Goal: Task Accomplishment & Management: Manage account settings

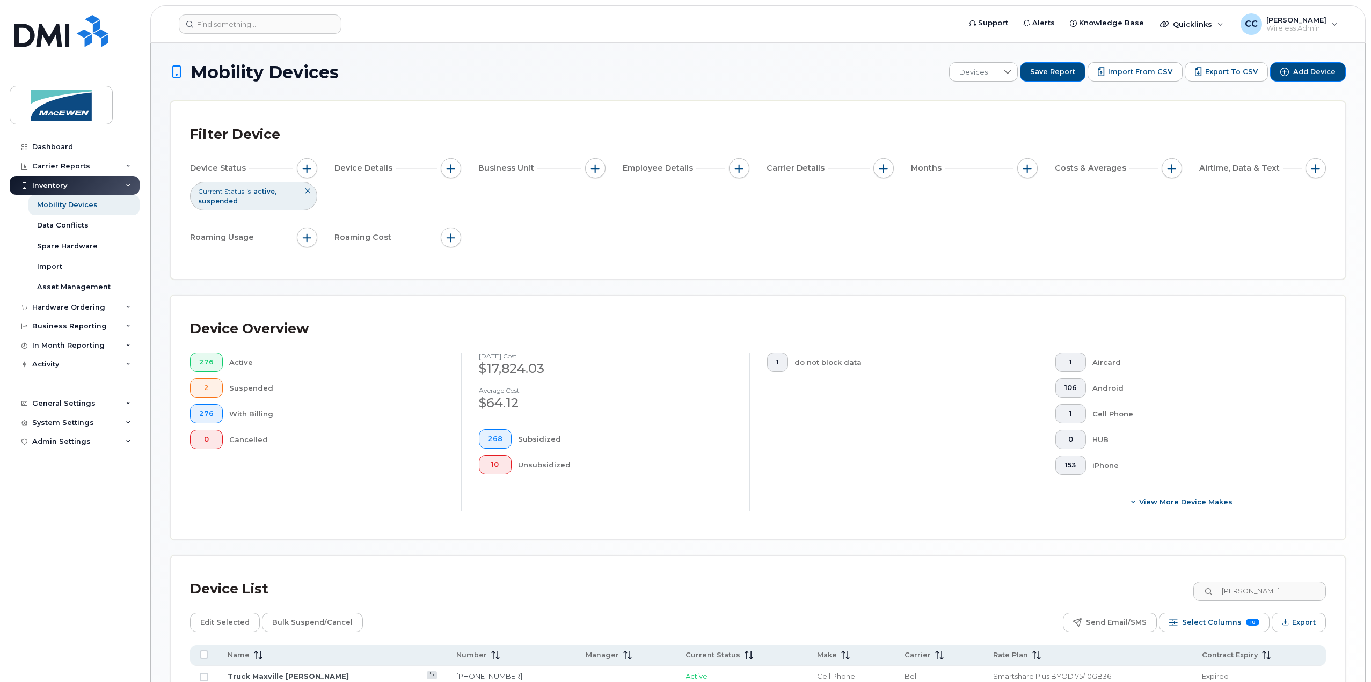
scroll to position [104, 0]
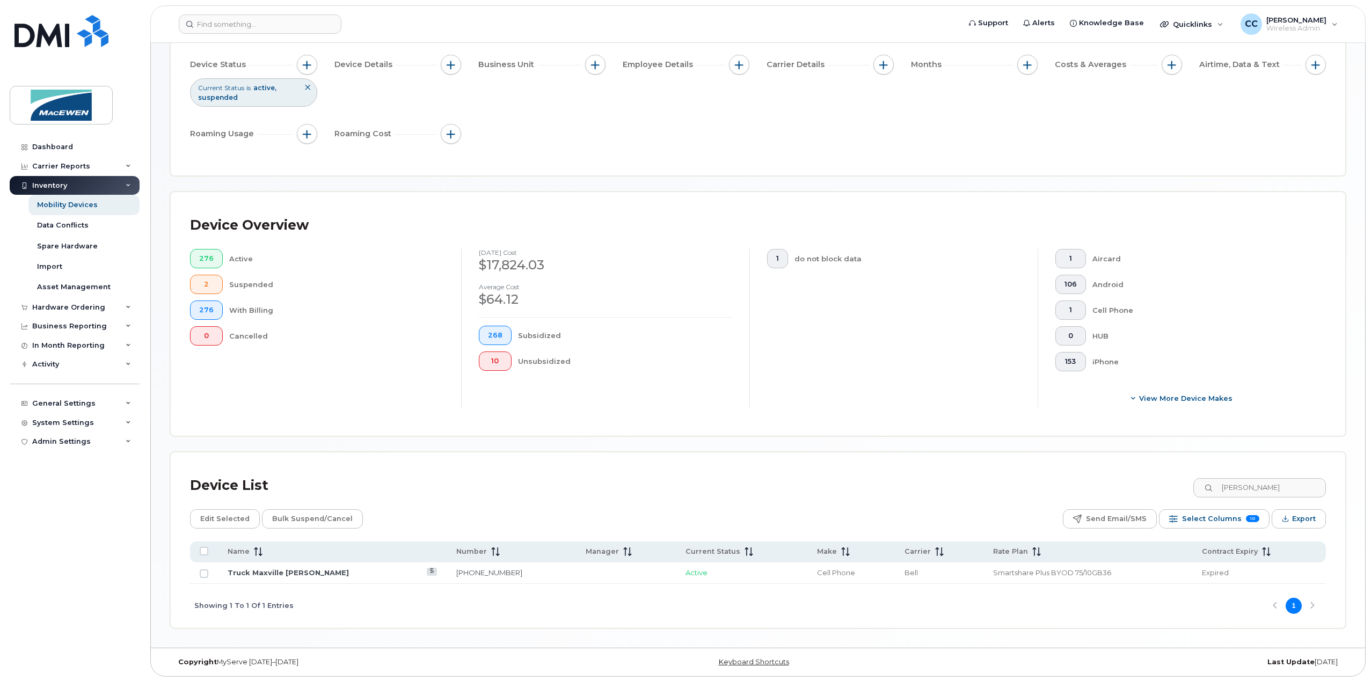
click at [1279, 487] on input "shawn" at bounding box center [1259, 487] width 133 height 19
drag, startPoint x: 1279, startPoint y: 487, endPoint x: 1202, endPoint y: 493, distance: 77.5
click at [1202, 493] on div "Device List shawn" at bounding box center [758, 486] width 1136 height 28
type input "2384"
click at [344, 575] on link "Truck Campbells Guillaume Menard" at bounding box center [294, 573] width 132 height 9
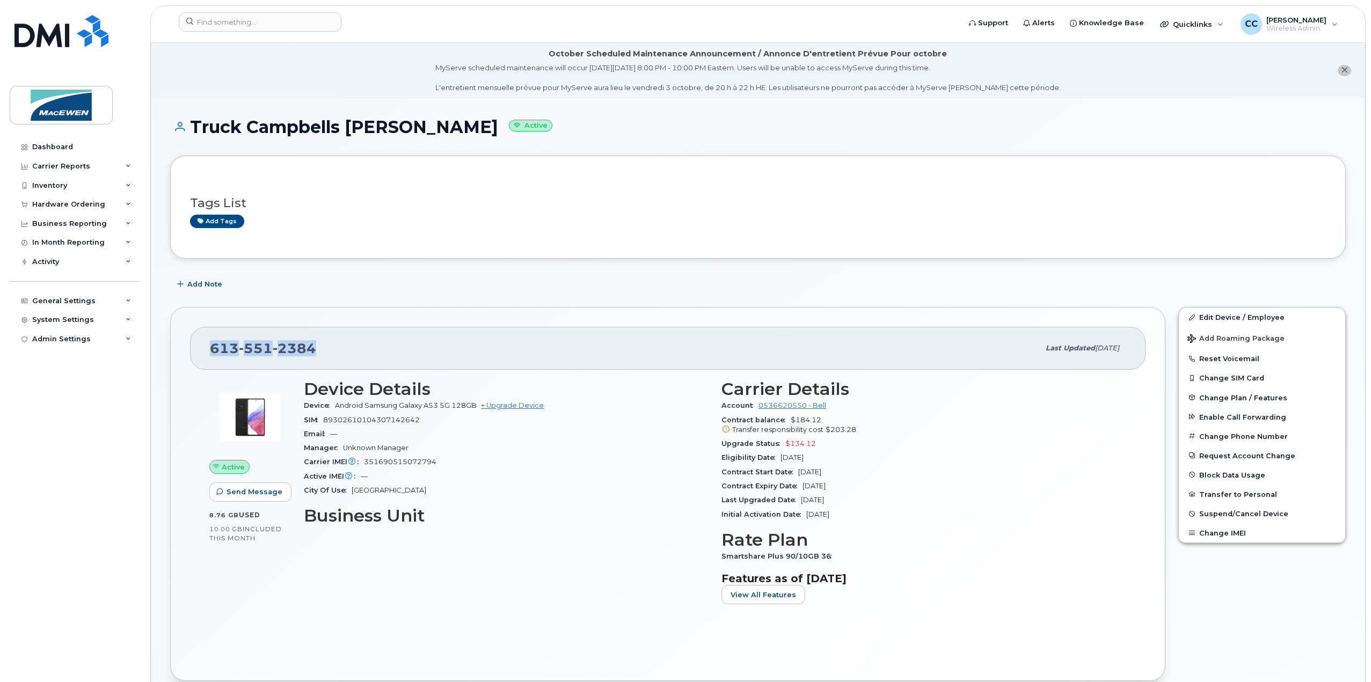
drag, startPoint x: 329, startPoint y: 347, endPoint x: 210, endPoint y: 351, distance: 118.7
click at [210, 351] on div "613 551 2384" at bounding box center [624, 348] width 829 height 23
copy span "613 551 2384"
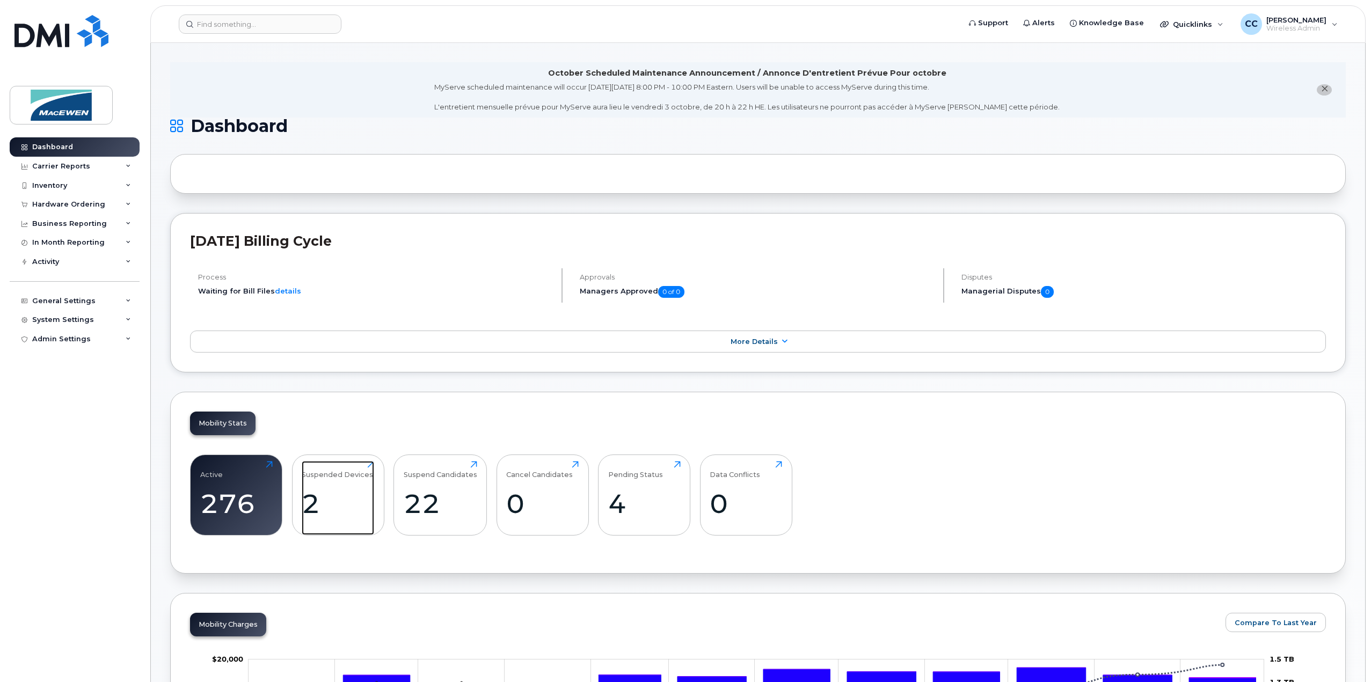
click at [340, 482] on div "Suspended Devices 2 Click to view more" at bounding box center [338, 495] width 72 height 69
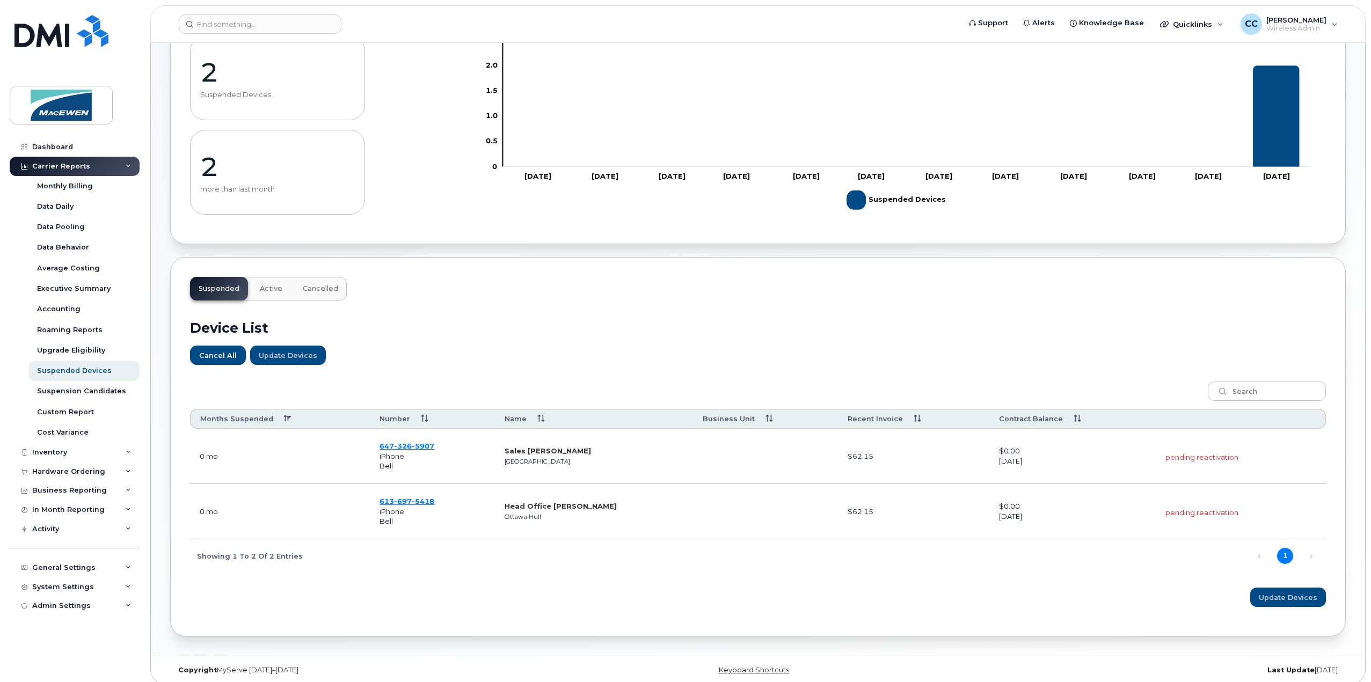
scroll to position [121, 0]
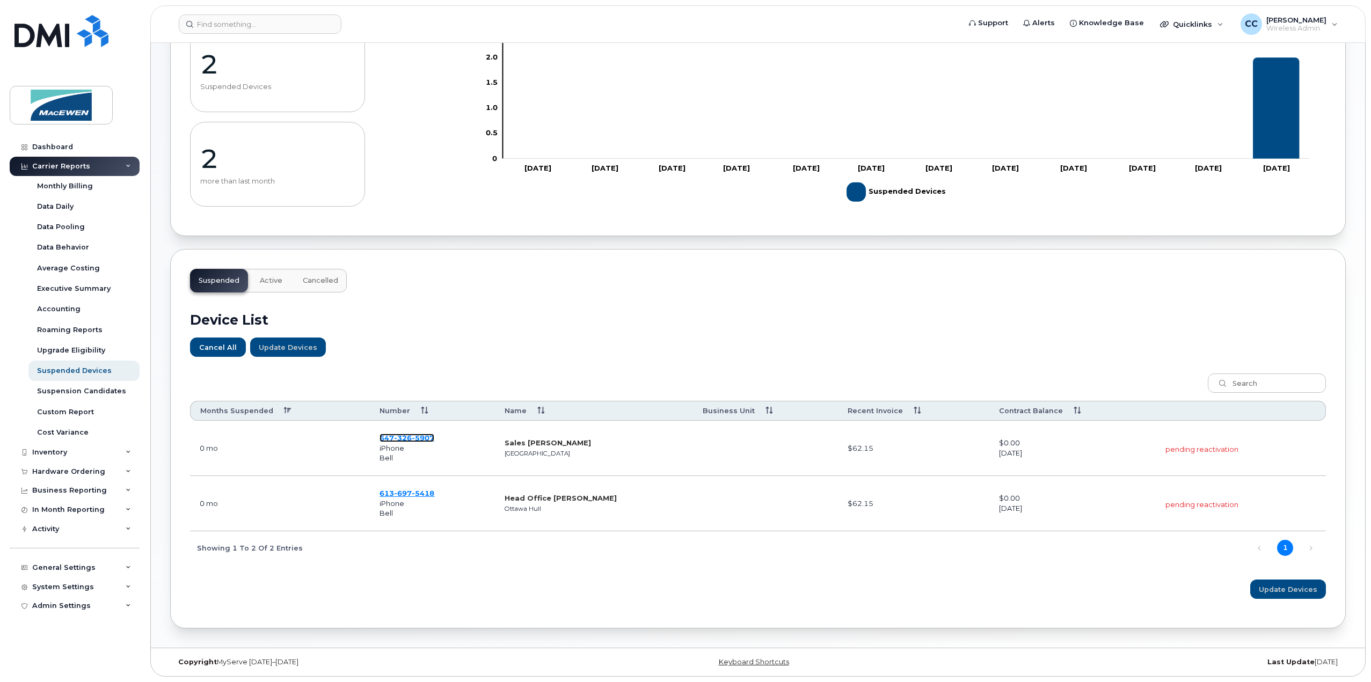
click at [410, 440] on span "326" at bounding box center [403, 438] width 18 height 9
click at [409, 492] on span "697" at bounding box center [403, 493] width 18 height 9
click at [407, 435] on span "326" at bounding box center [403, 438] width 18 height 9
click at [414, 487] on td "613 697 5418 iPhone Bell" at bounding box center [432, 503] width 125 height 55
click at [413, 491] on span "5418" at bounding box center [423, 493] width 23 height 9
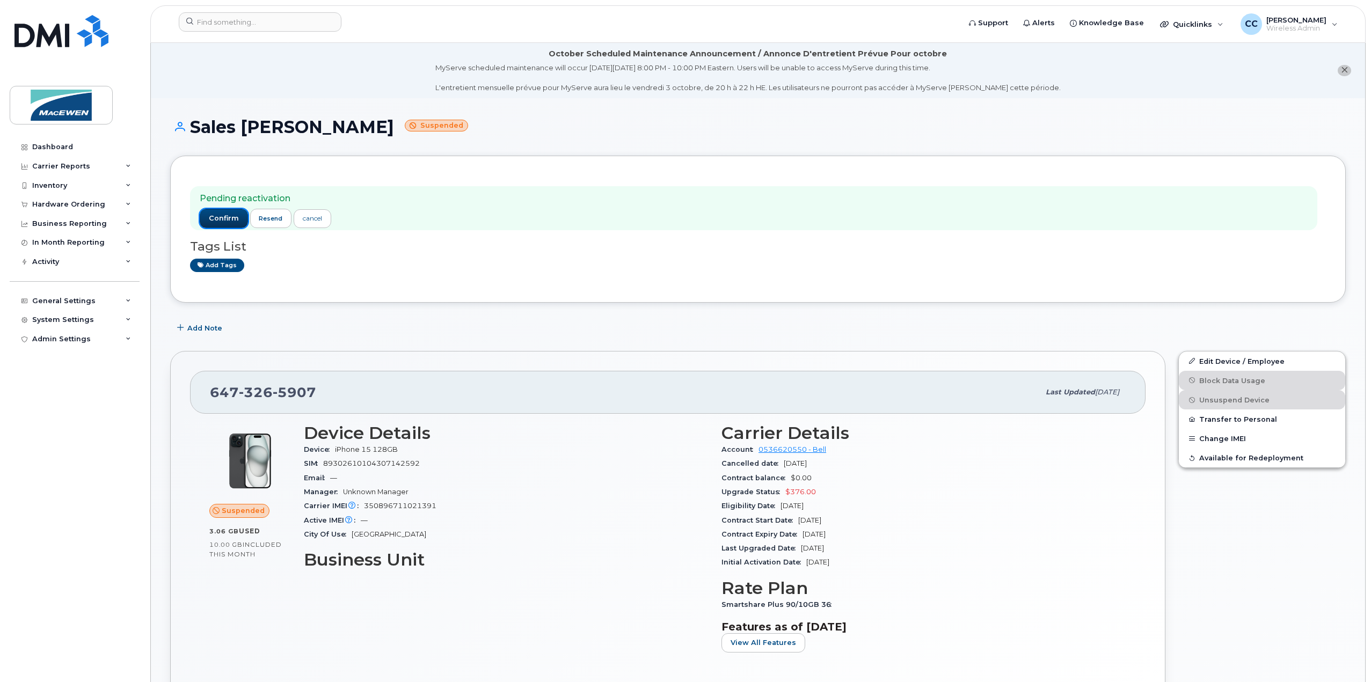
click at [214, 212] on button "confirm" at bounding box center [224, 218] width 48 height 19
click at [223, 216] on span "confirm" at bounding box center [224, 219] width 30 height 10
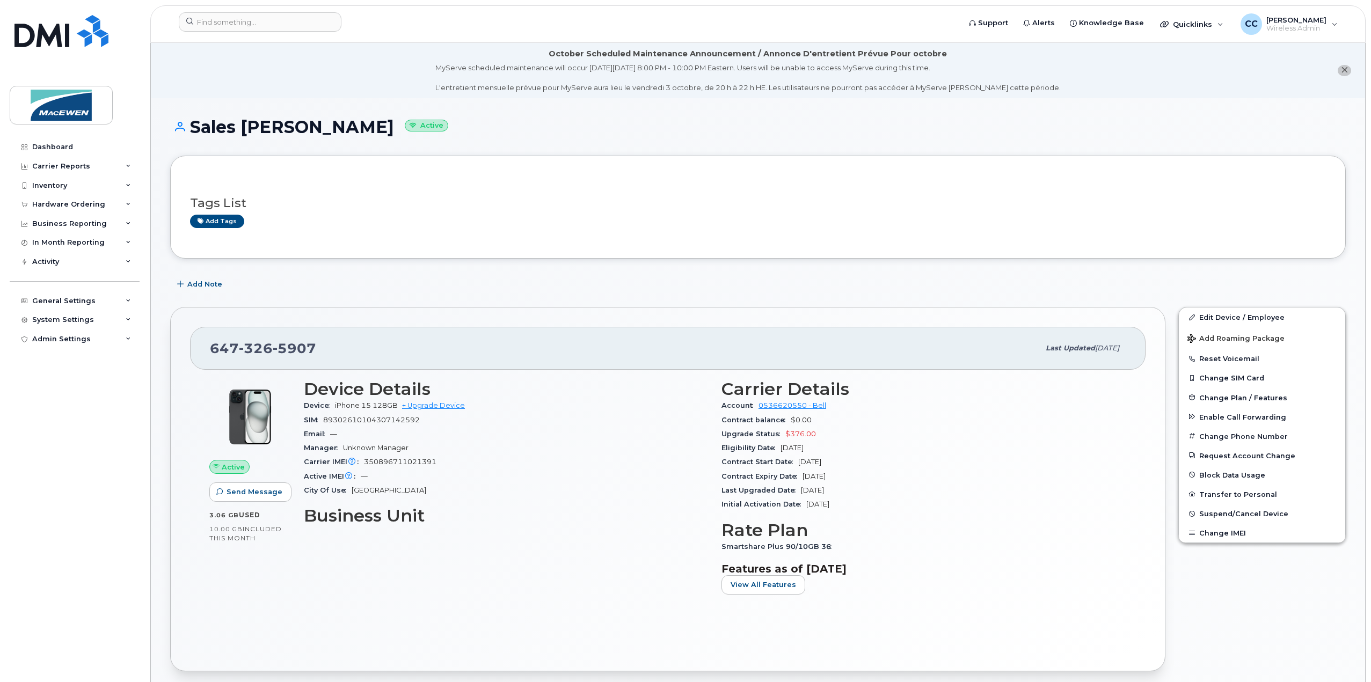
click at [1233, 437] on button "Change Phone Number" at bounding box center [1262, 436] width 166 height 19
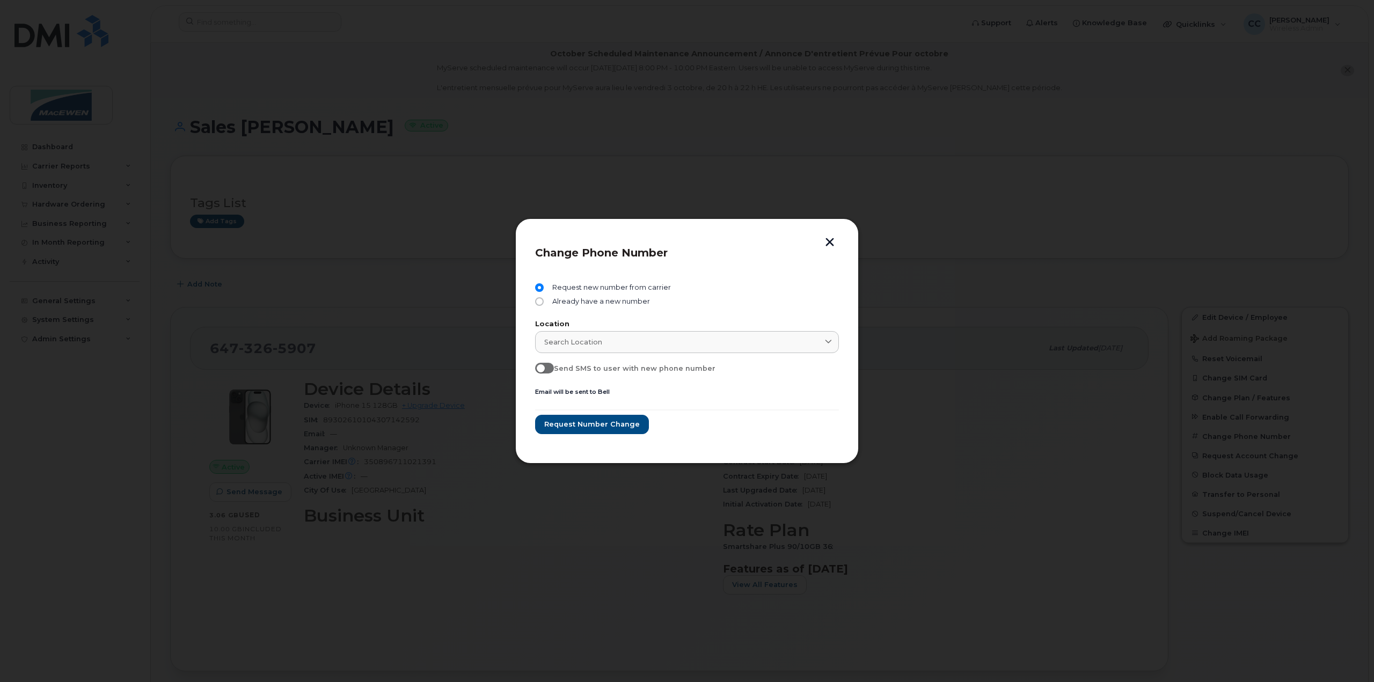
click at [616, 340] on div "Search location" at bounding box center [687, 342] width 286 height 10
type input "ottawa"
click at [562, 401] on div "Ottawa Ontario" at bounding box center [687, 400] width 281 height 23
type input "Ottawa"
click at [575, 422] on span "Request number change" at bounding box center [592, 424] width 96 height 10
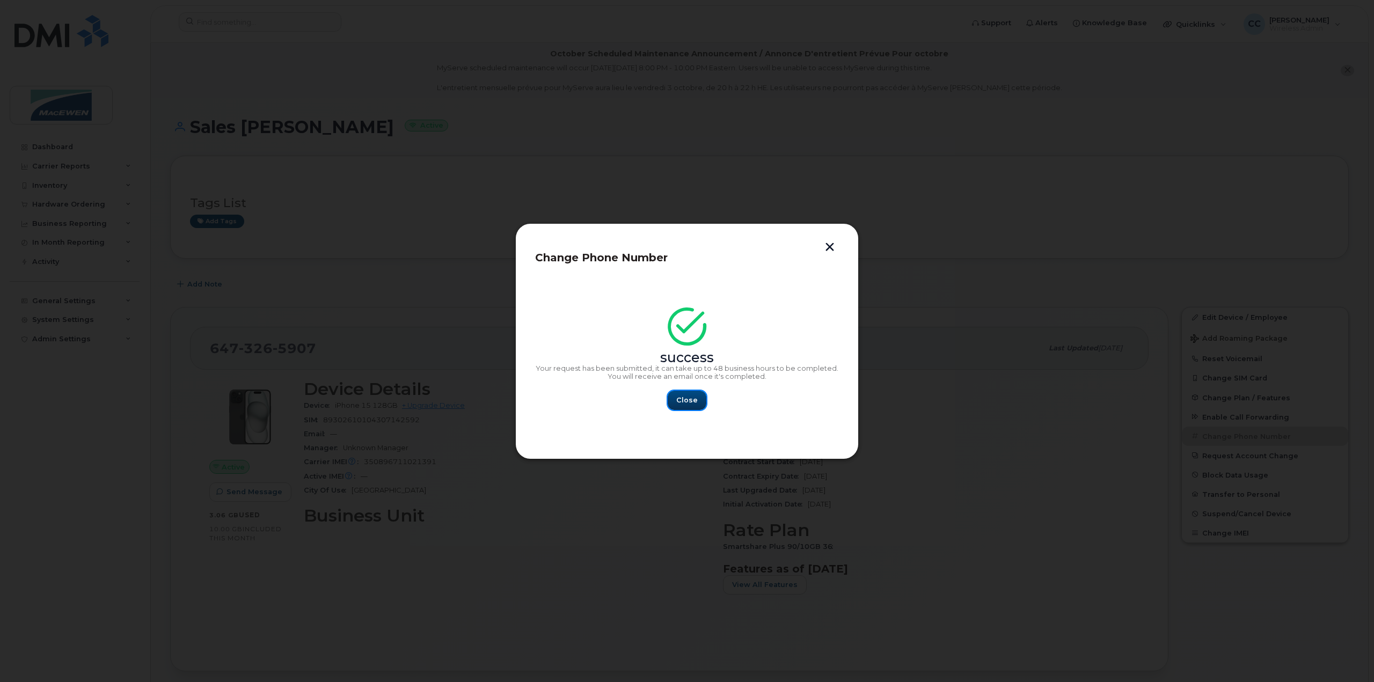
click at [677, 403] on span "Close" at bounding box center [686, 400] width 21 height 10
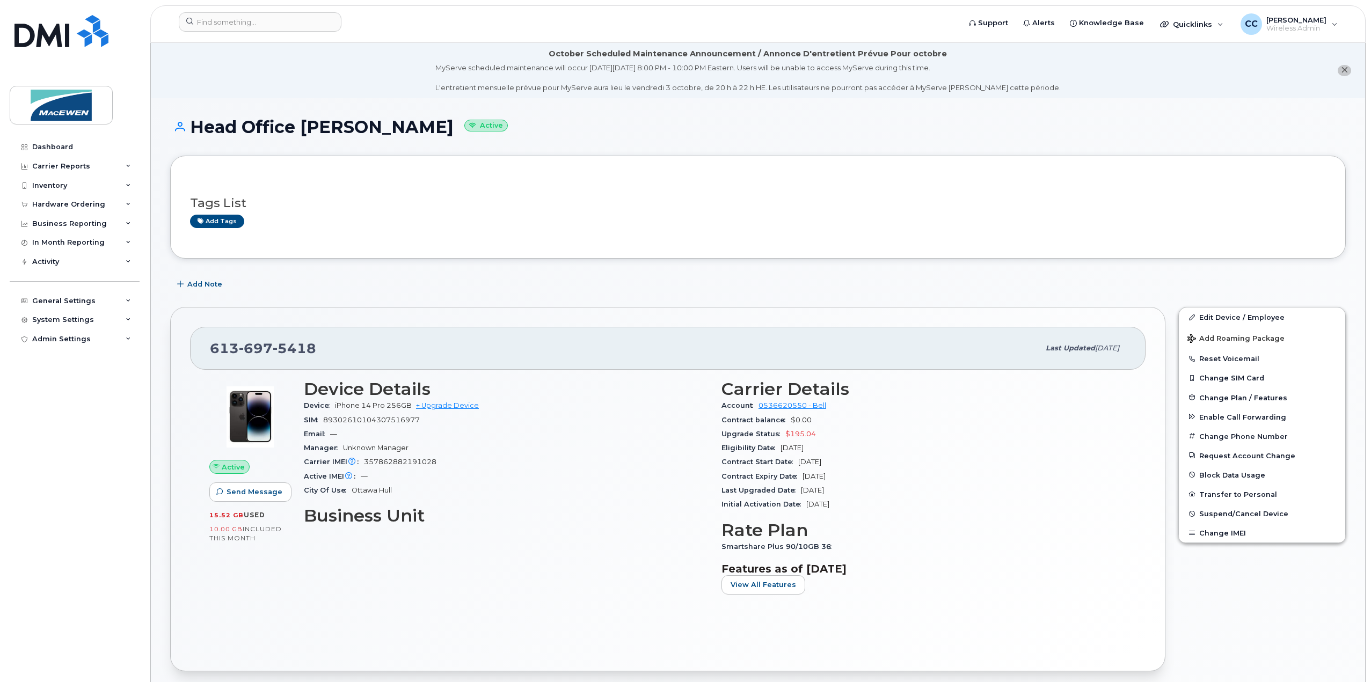
click at [1234, 437] on button "Change Phone Number" at bounding box center [1262, 436] width 166 height 19
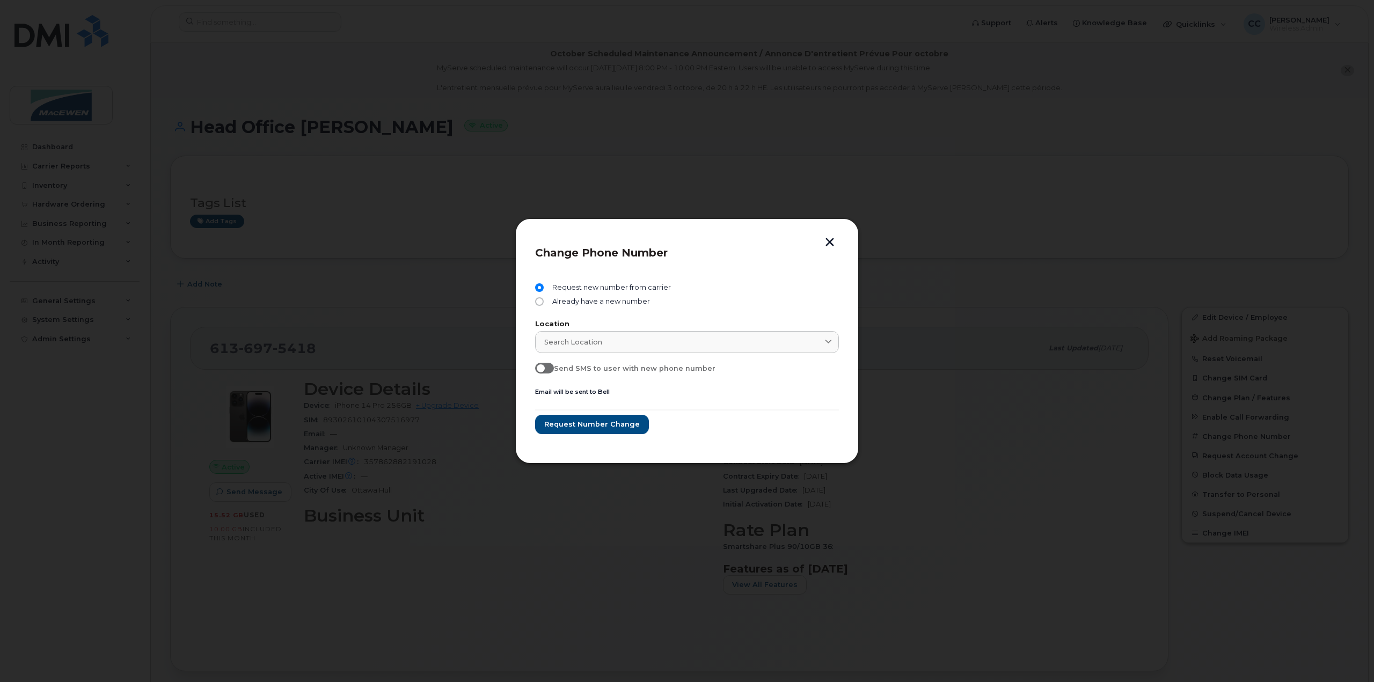
click at [574, 340] on span "Search location" at bounding box center [573, 342] width 58 height 10
type input "ott"
click at [556, 391] on strong "[GEOGRAPHIC_DATA]" at bounding box center [591, 395] width 88 height 10
type input "[GEOGRAPHIC_DATA]"
click at [569, 423] on span "Request number change" at bounding box center [592, 424] width 96 height 10
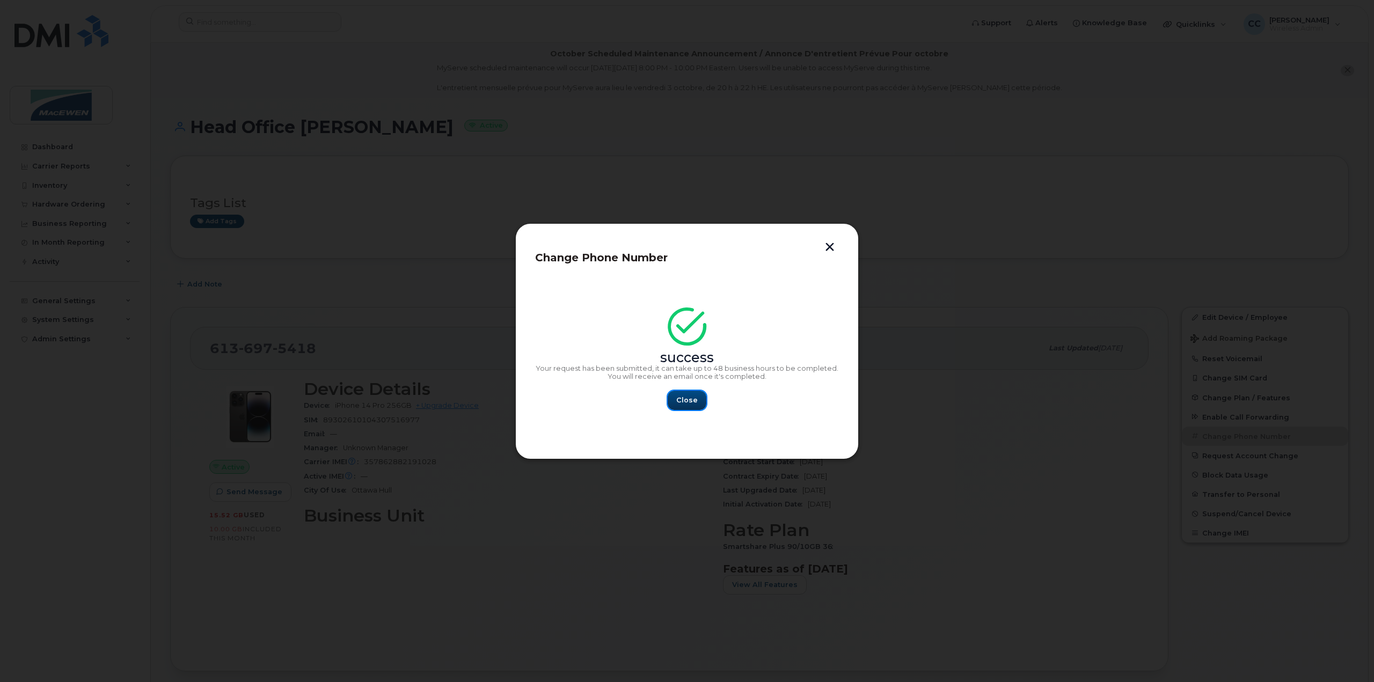
click at [679, 403] on span "Close" at bounding box center [686, 400] width 21 height 10
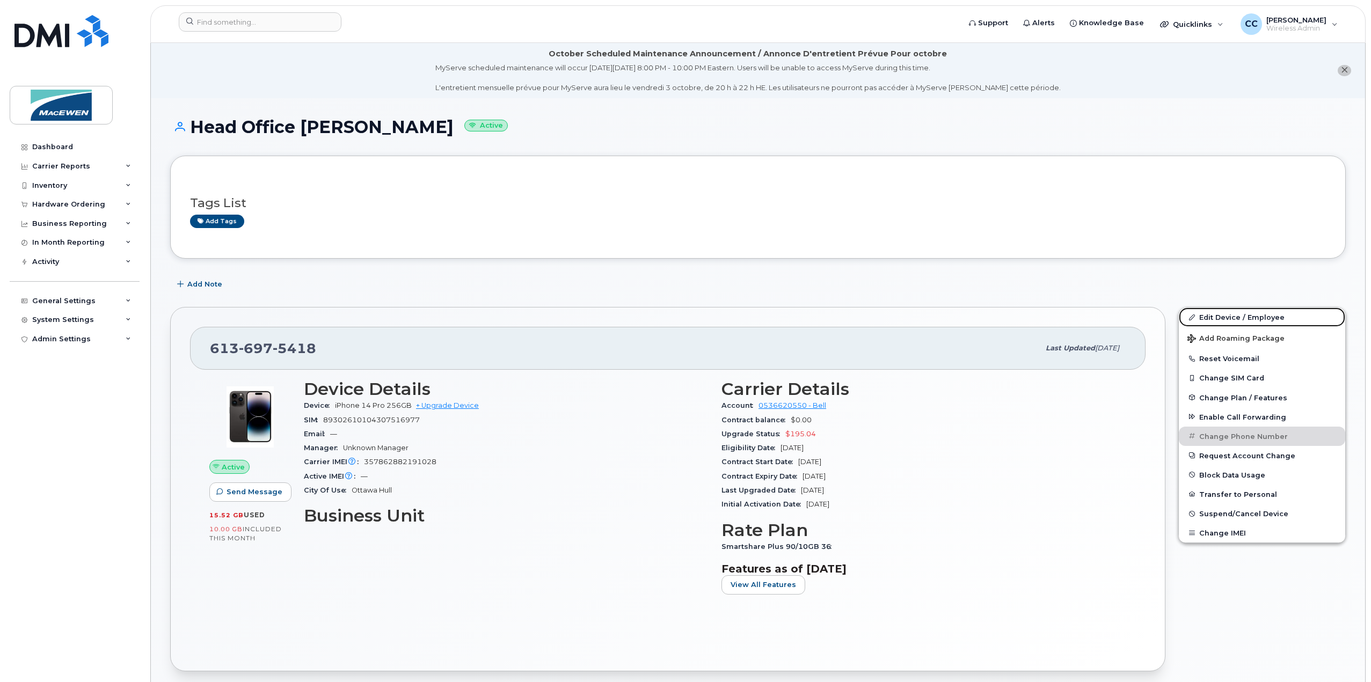
click at [1250, 313] on link "Edit Device / Employee" at bounding box center [1262, 317] width 166 height 19
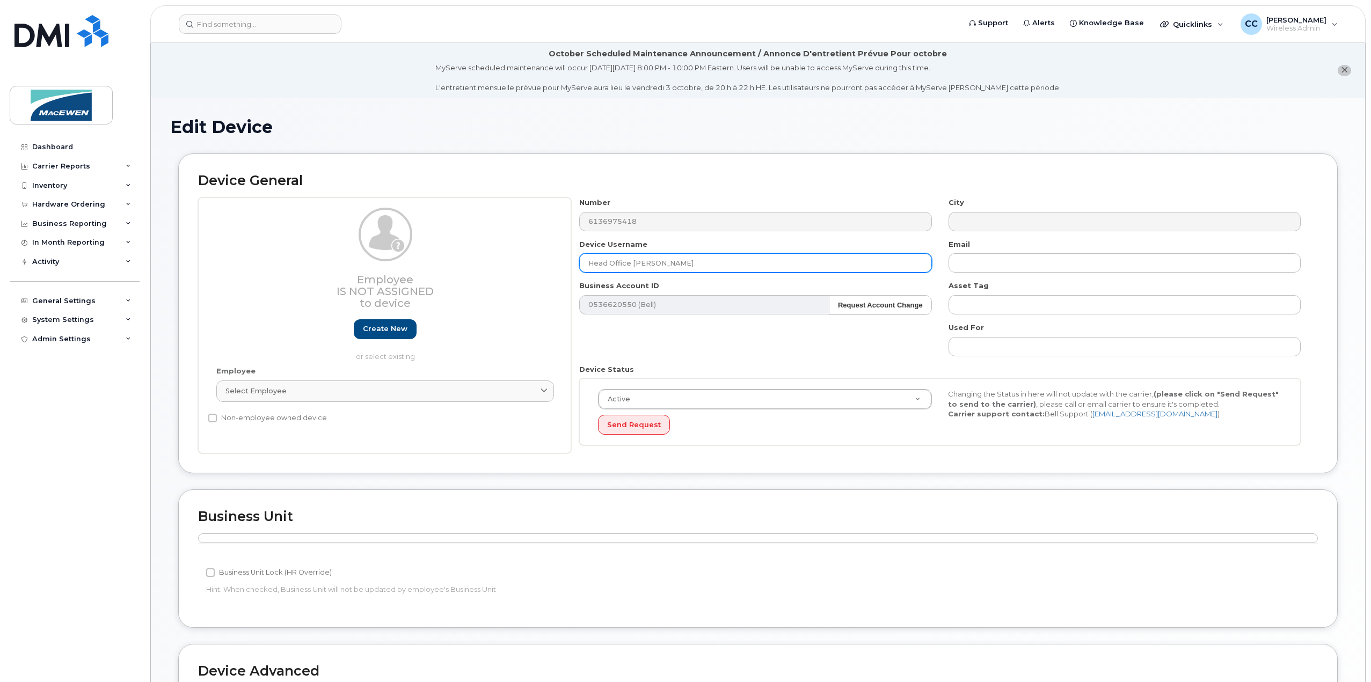
click at [689, 261] on input "Head Office Brian Boucher" at bounding box center [755, 262] width 352 height 19
drag, startPoint x: 696, startPoint y: 263, endPoint x: 575, endPoint y: 260, distance: 120.3
click at [576, 260] on div "Device Username Head Office Brian Boucher" at bounding box center [755, 256] width 369 height 34
paste input "Andrew Hill"
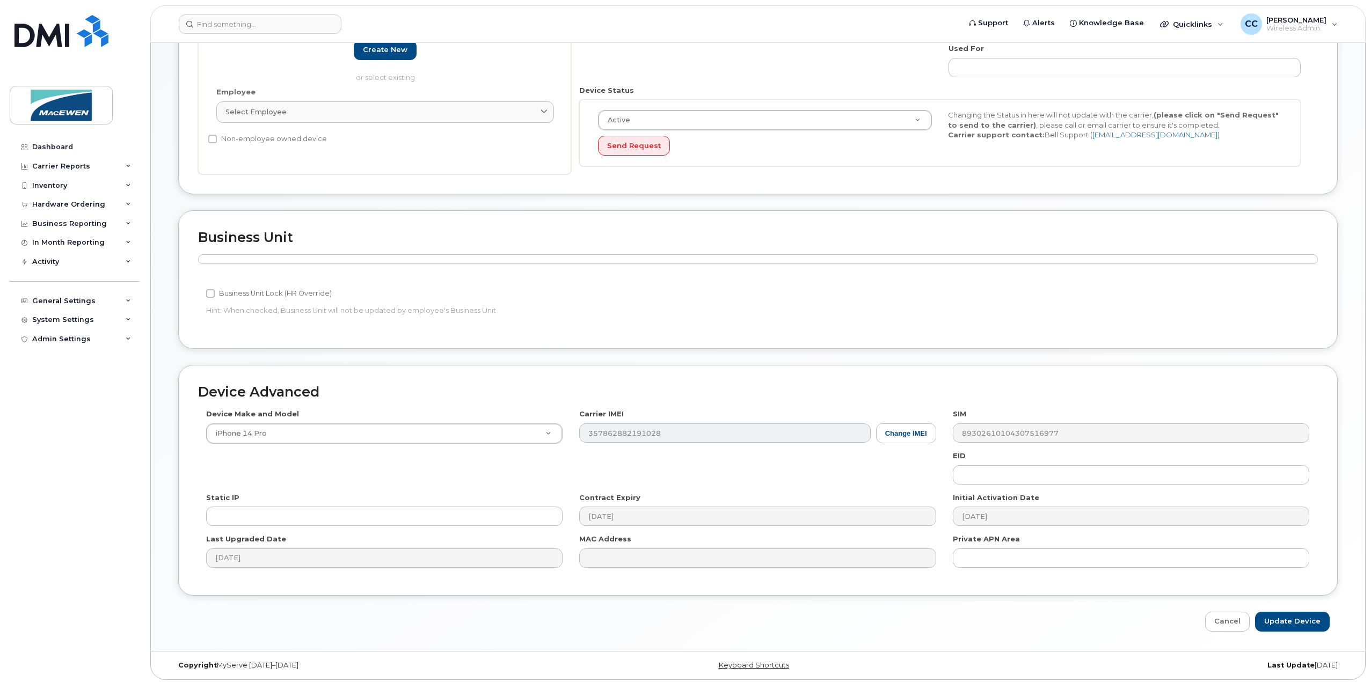
scroll to position [282, 0]
type input "Truck [GEOGRAPHIC_DATA] - [PERSON_NAME]"
click at [1275, 622] on input "Update Device" at bounding box center [1292, 619] width 75 height 20
type input "Saving..."
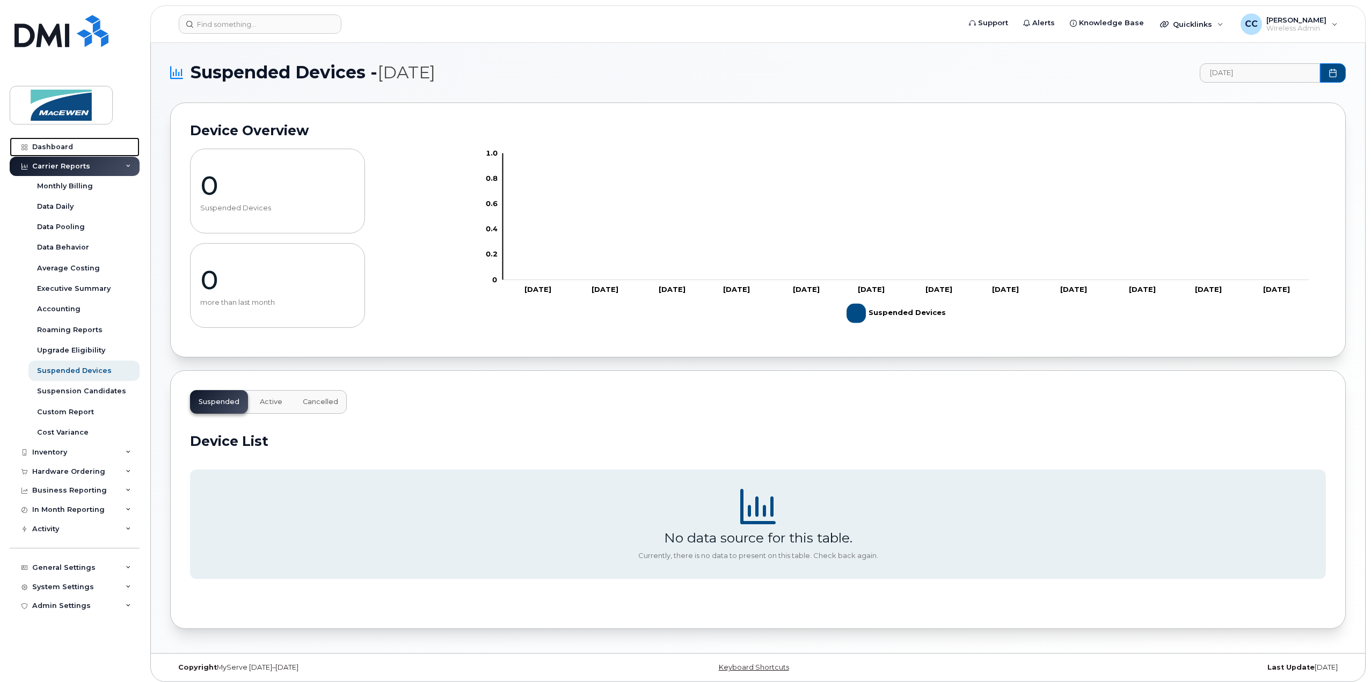
click at [64, 146] on div "Dashboard" at bounding box center [52, 147] width 41 height 9
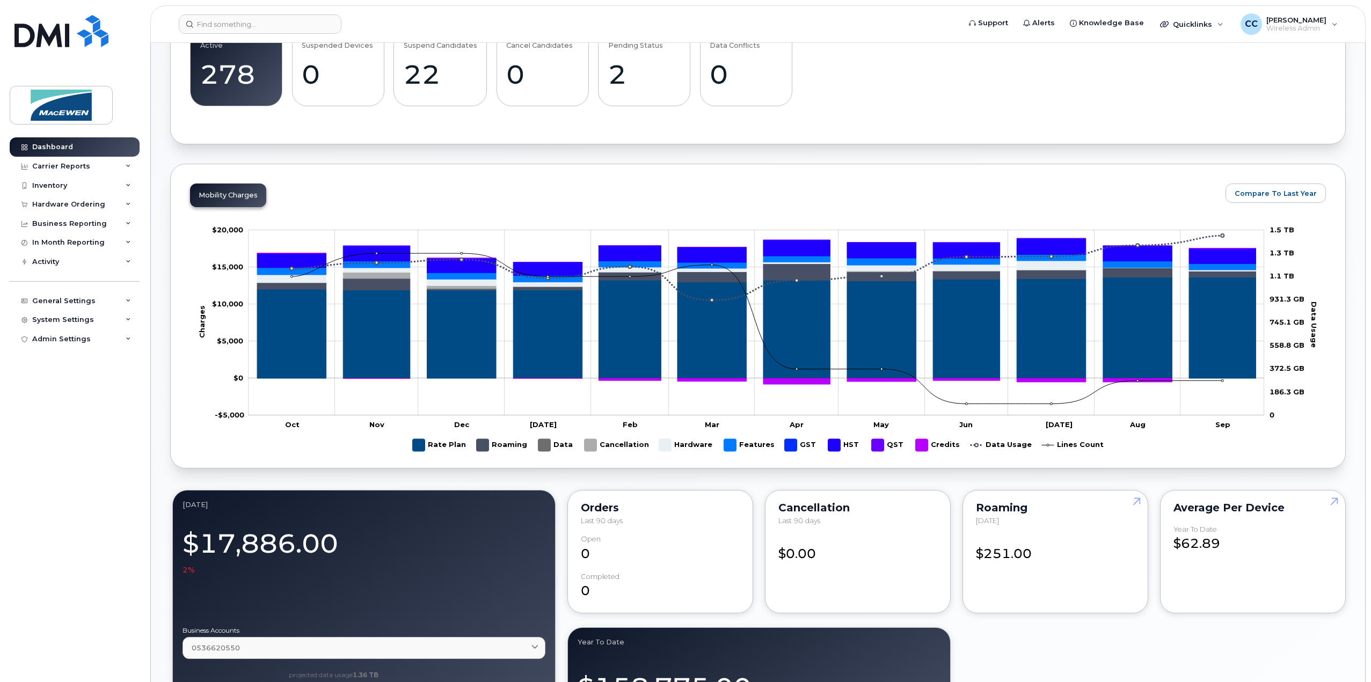
scroll to position [161, 0]
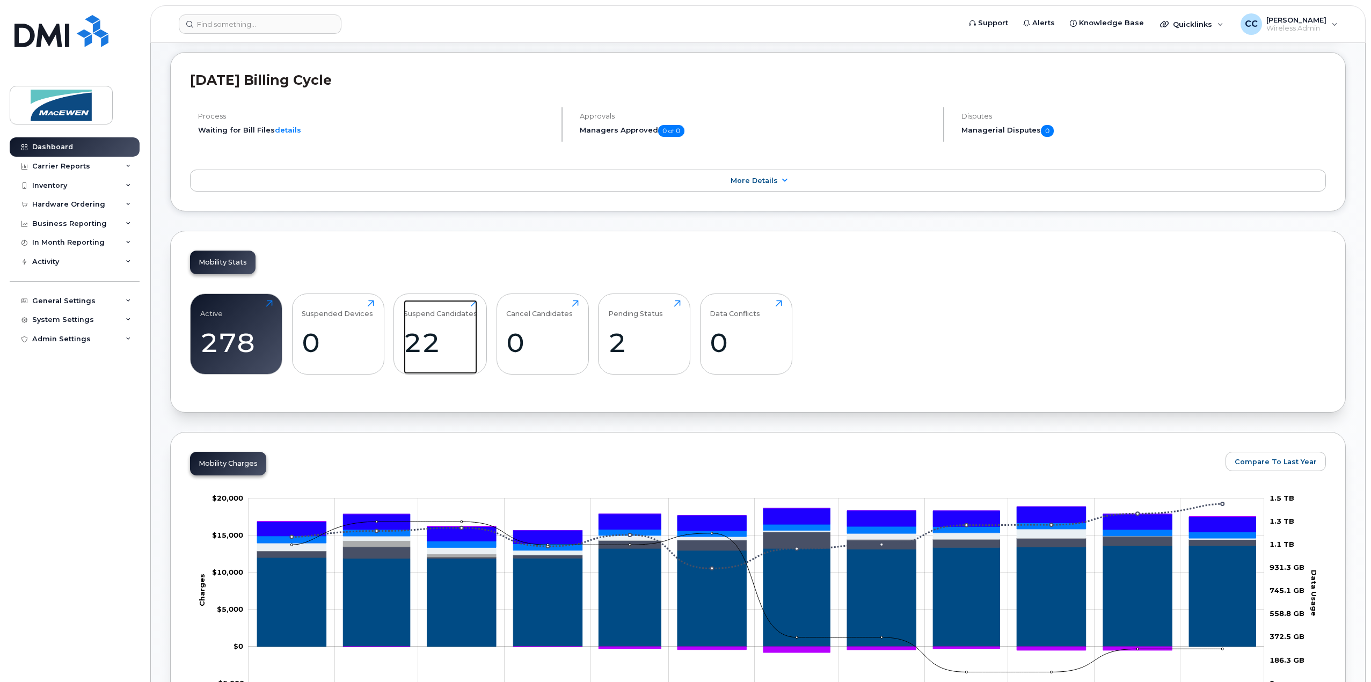
click at [462, 333] on div "22" at bounding box center [441, 343] width 74 height 32
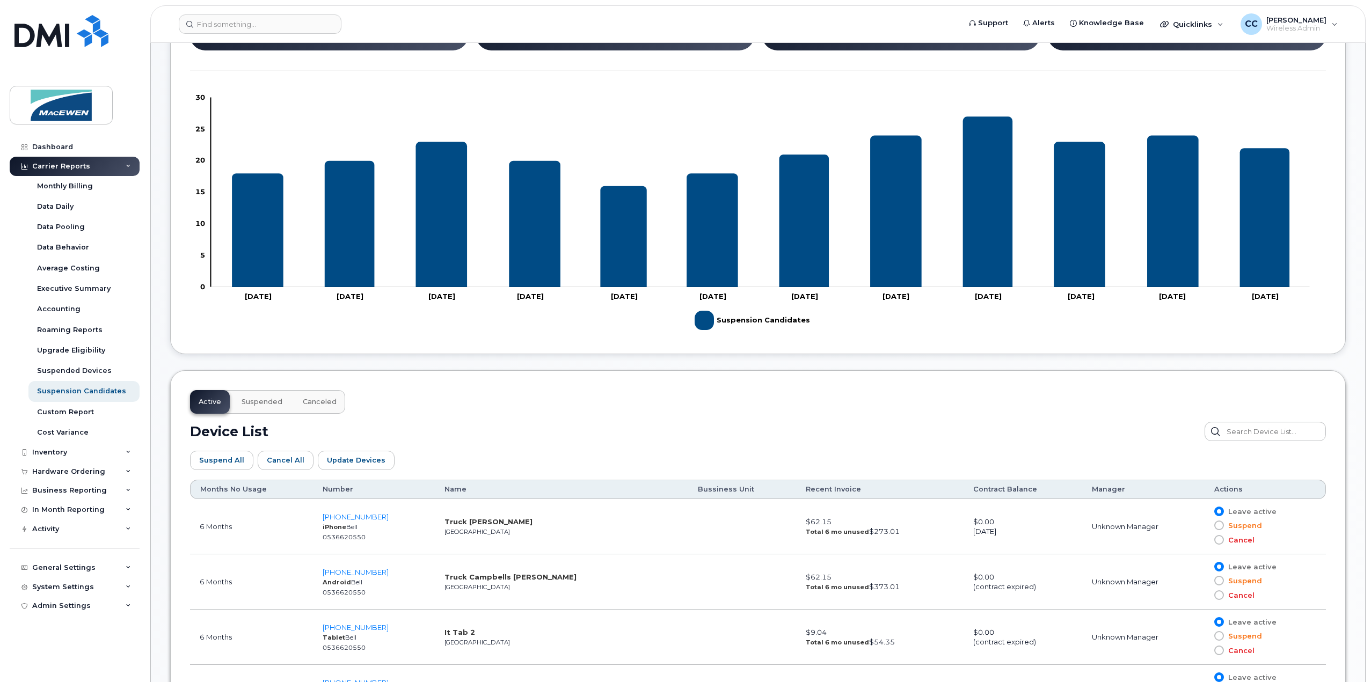
scroll to position [112, 0]
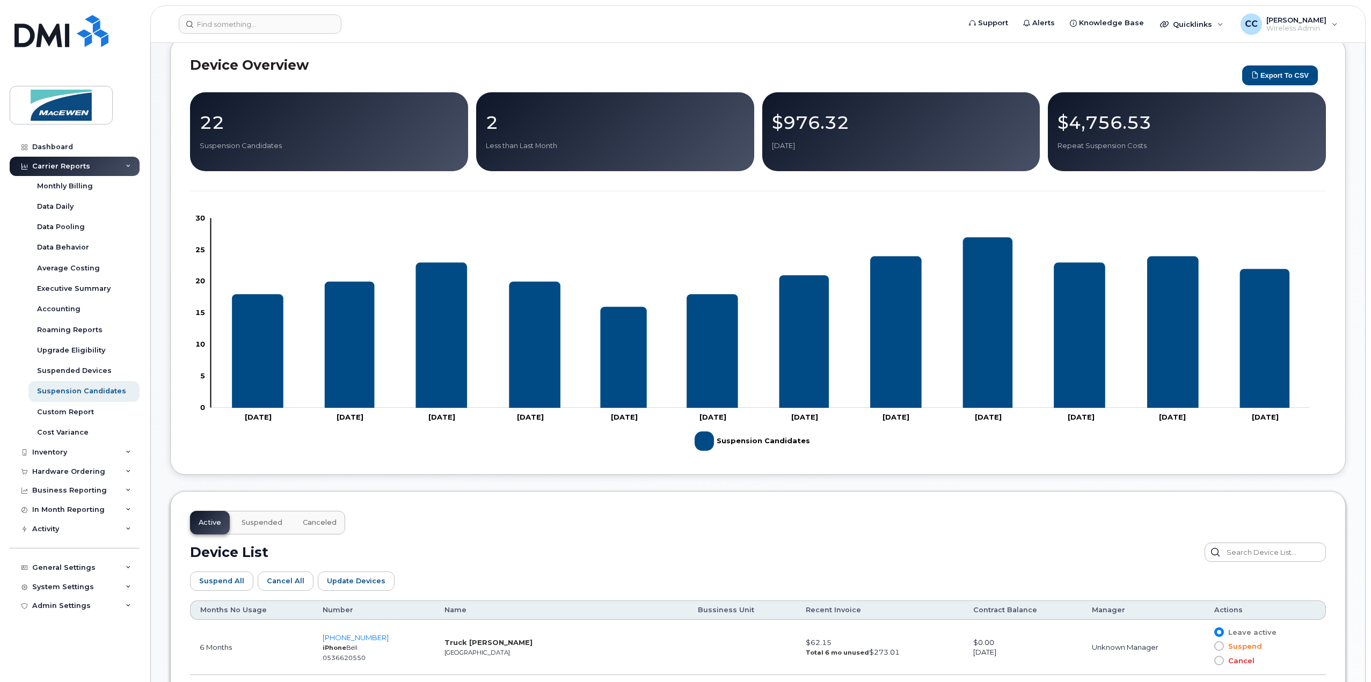
click at [64, 454] on div "Inventory" at bounding box center [49, 452] width 35 height 9
click at [59, 464] on link "Mobility Devices" at bounding box center [83, 472] width 111 height 20
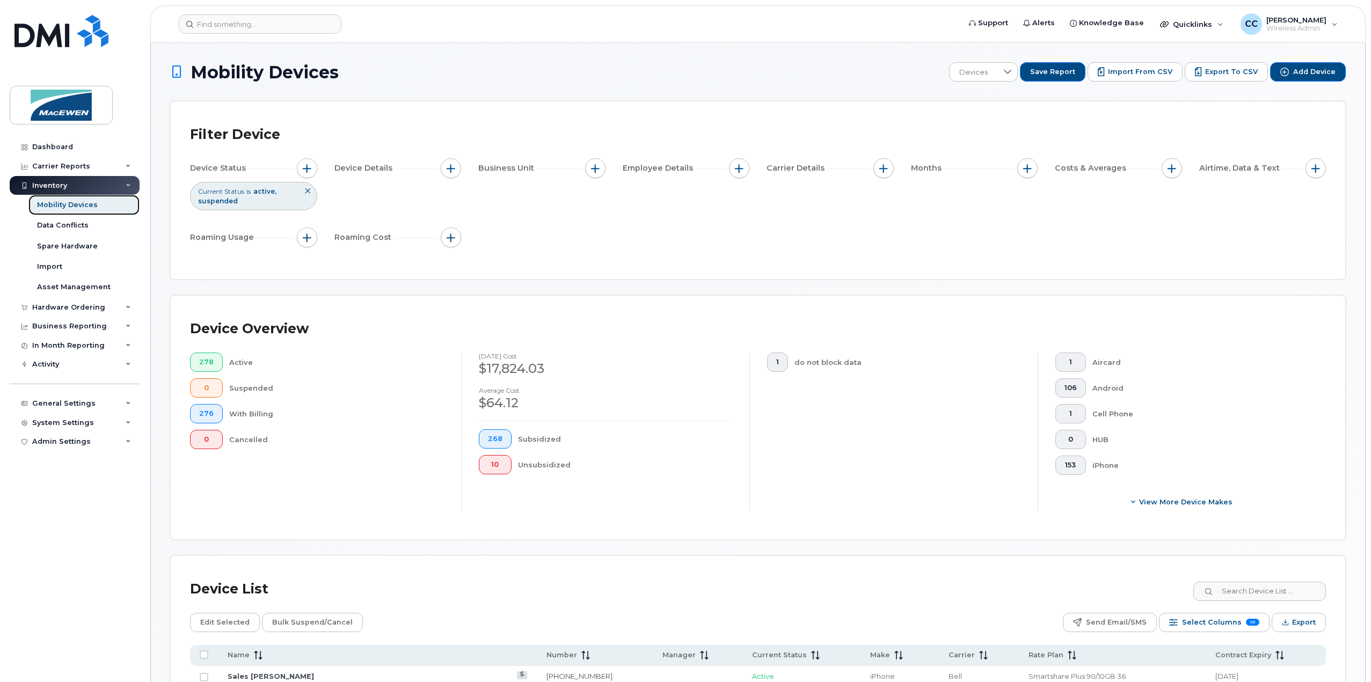
click at [59, 202] on div "Mobility Devices" at bounding box center [67, 205] width 61 height 10
click at [1227, 593] on input at bounding box center [1259, 591] width 134 height 19
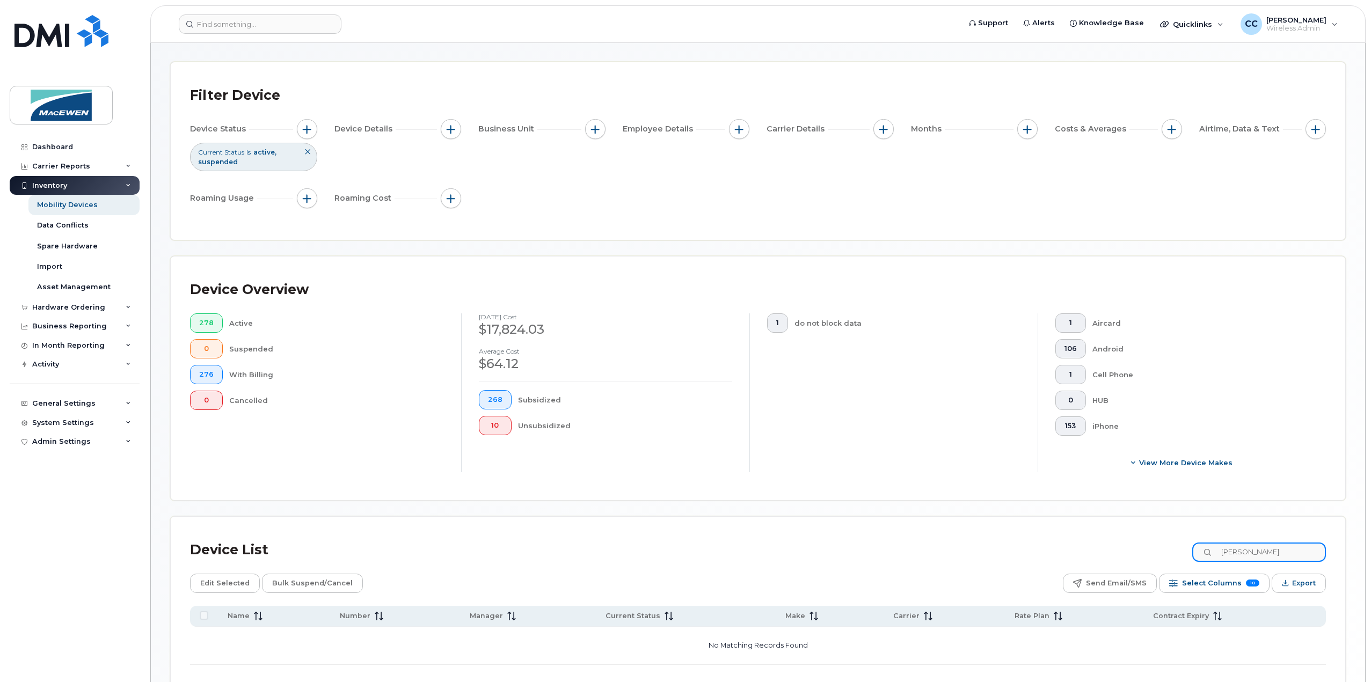
scroll to position [107, 0]
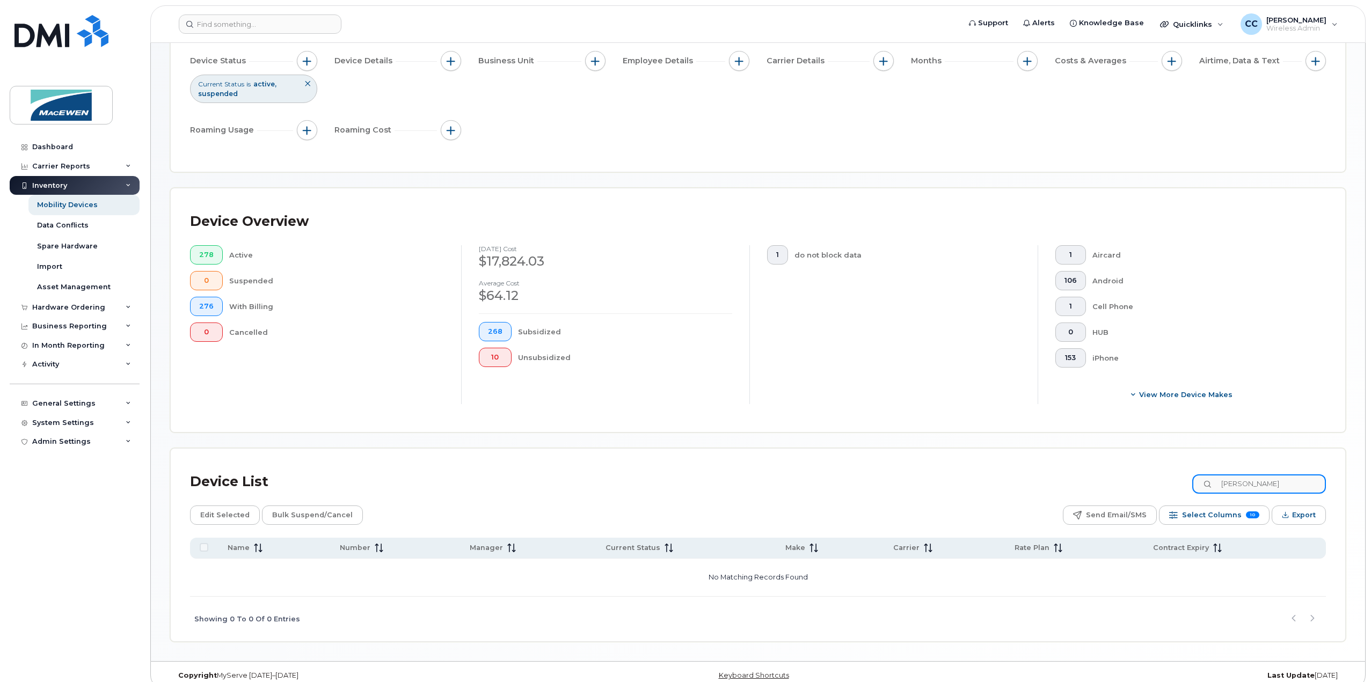
click at [1274, 490] on input "[PERSON_NAME]" at bounding box center [1259, 484] width 134 height 19
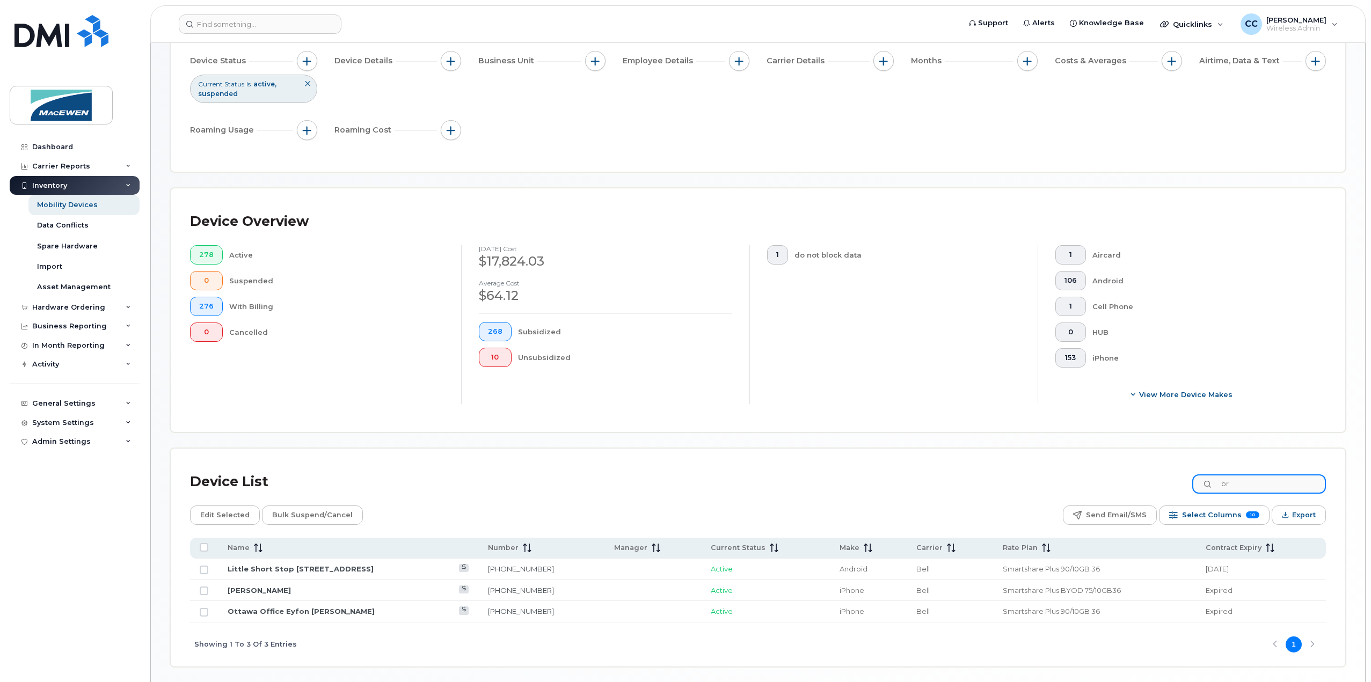
type input "b"
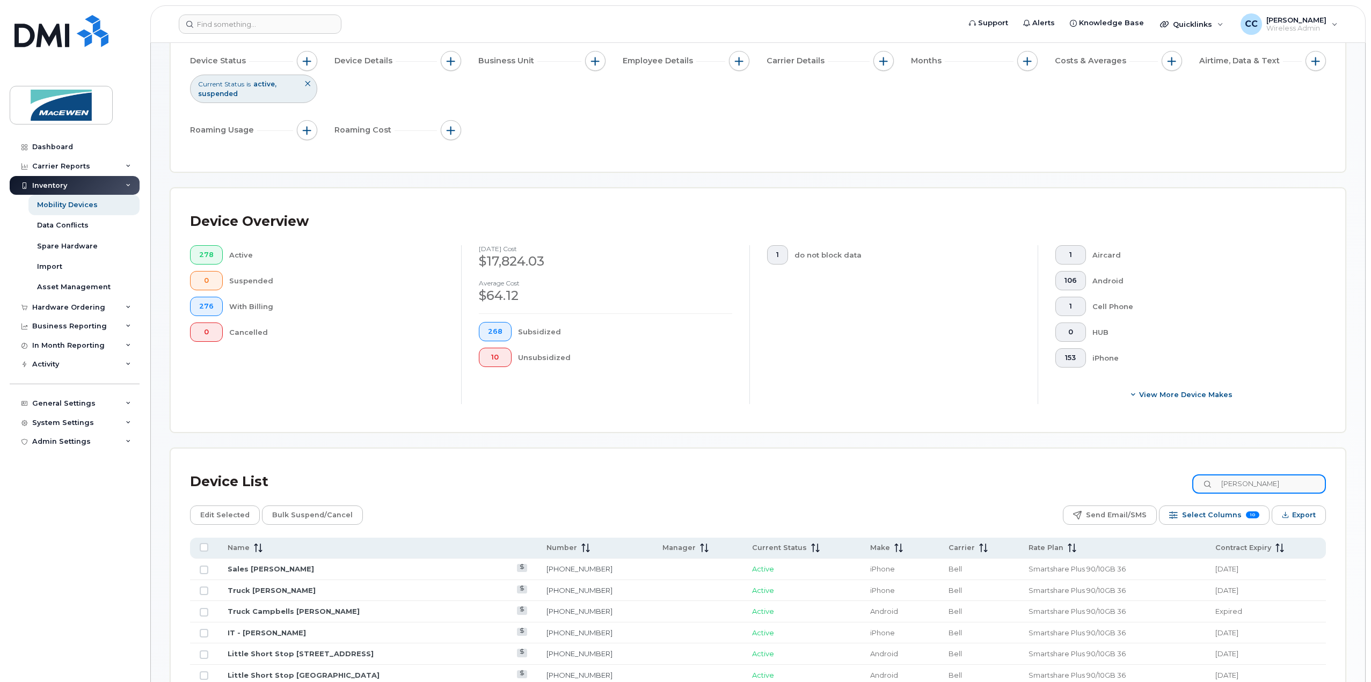
type input "[PERSON_NAME]"
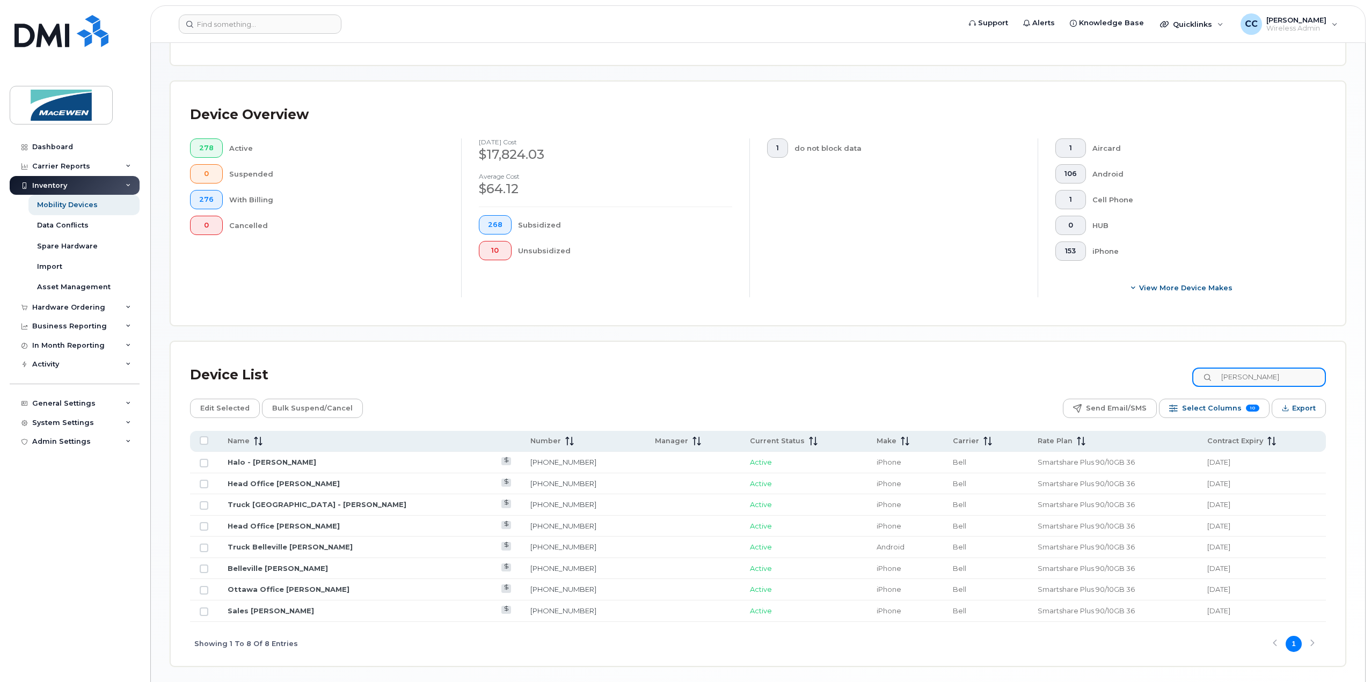
scroll to position [252, 0]
